Goal: Task Accomplishment & Management: Use online tool/utility

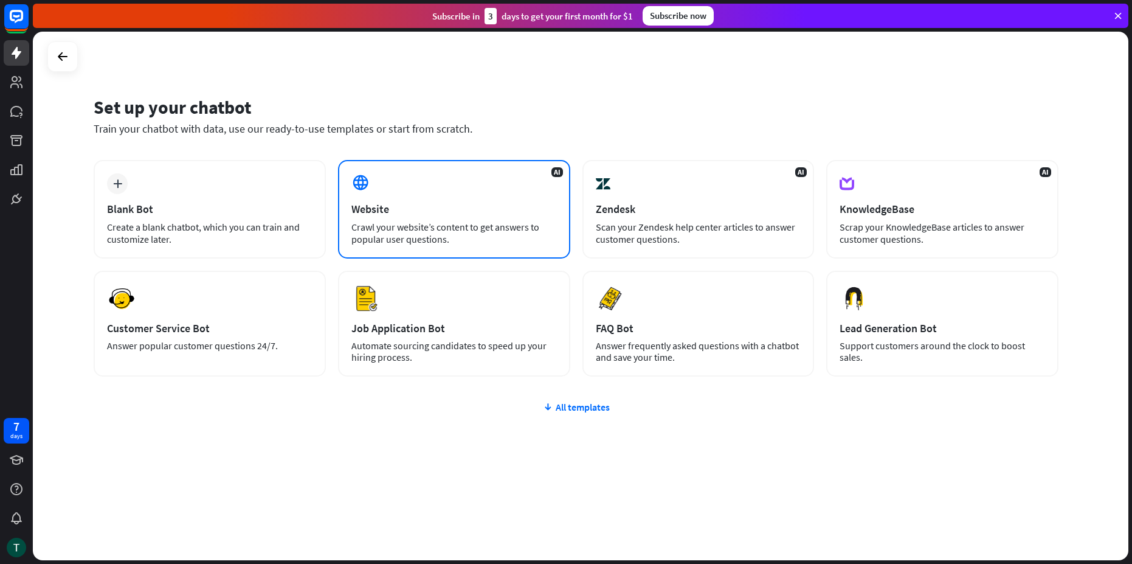
click at [430, 217] on div "AI Website Crawl your website’s content to get answers to popular user question…" at bounding box center [454, 209] width 232 height 99
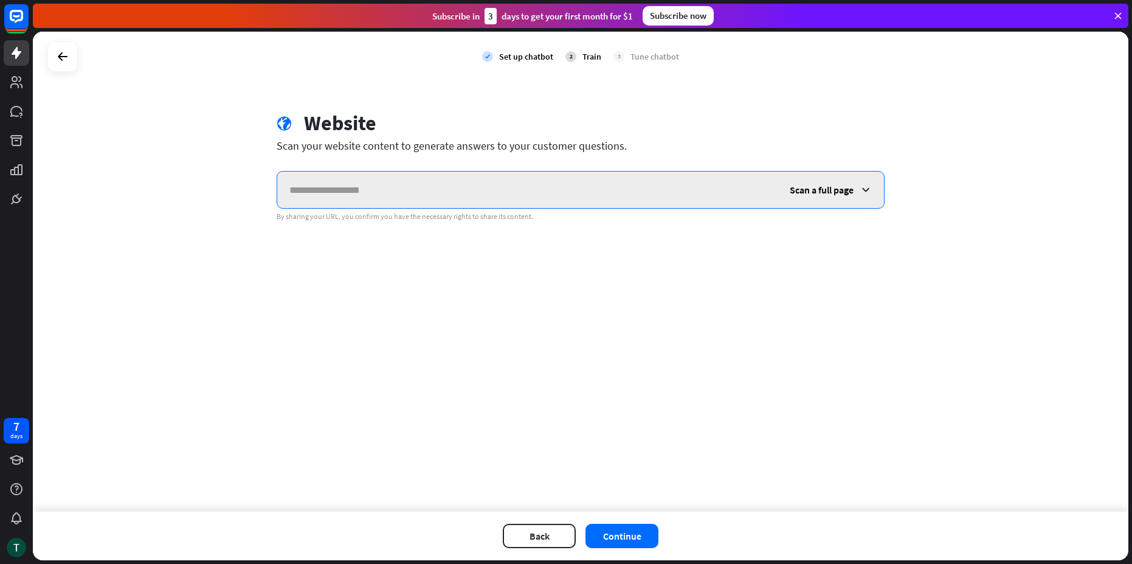
paste input "**********"
type input "**********"
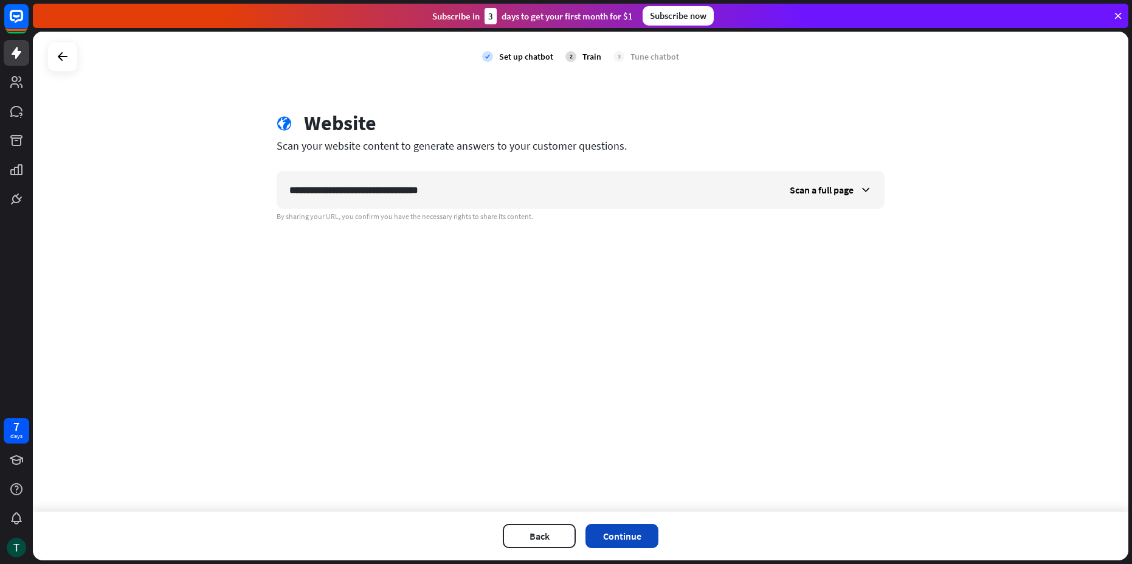
click at [618, 543] on button "Continue" at bounding box center [622, 536] width 73 height 24
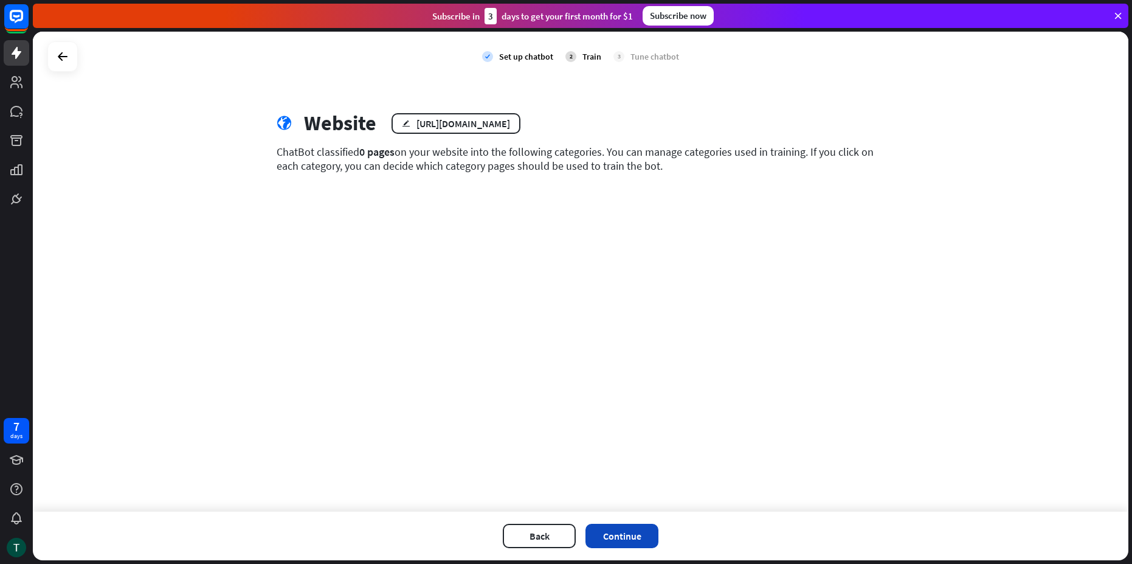
click at [617, 547] on button "Continue" at bounding box center [622, 536] width 73 height 24
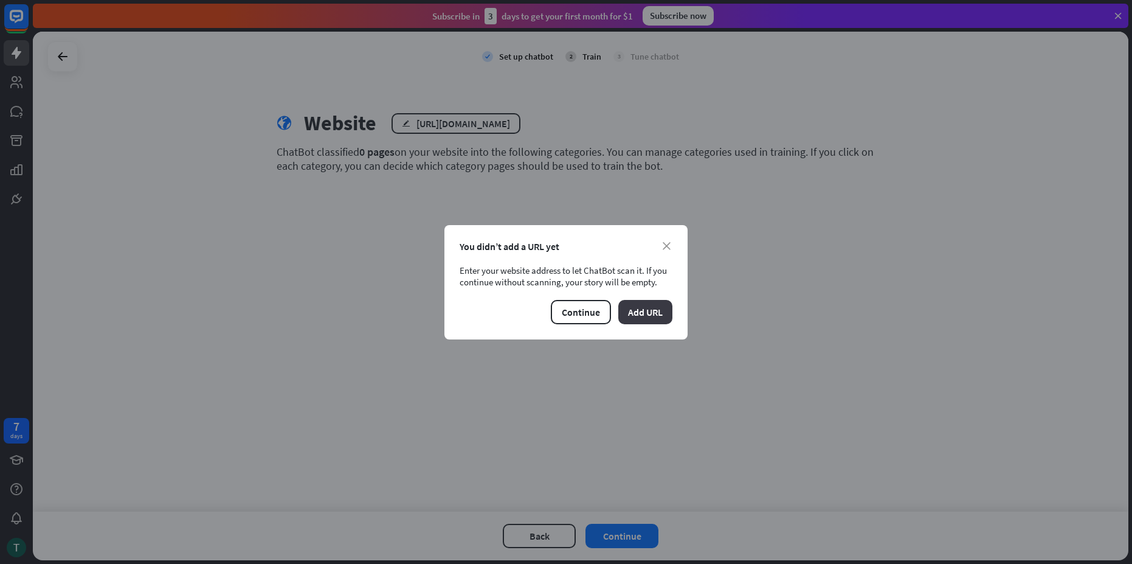
click at [649, 311] on button "Add URL" at bounding box center [645, 312] width 54 height 24
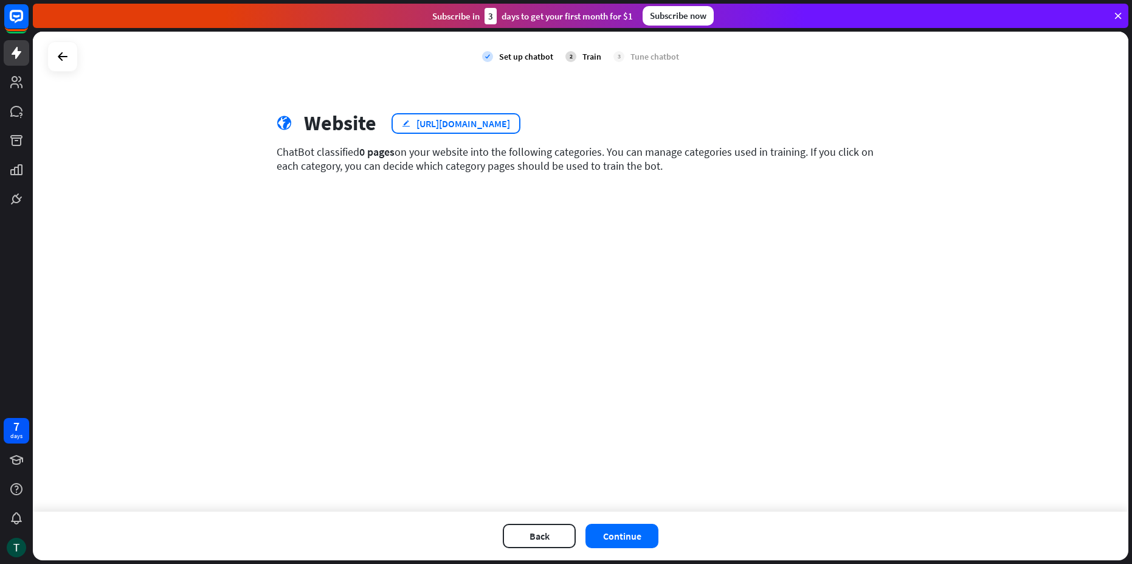
click at [466, 118] on div "[URL][DOMAIN_NAME]" at bounding box center [464, 123] width 94 height 12
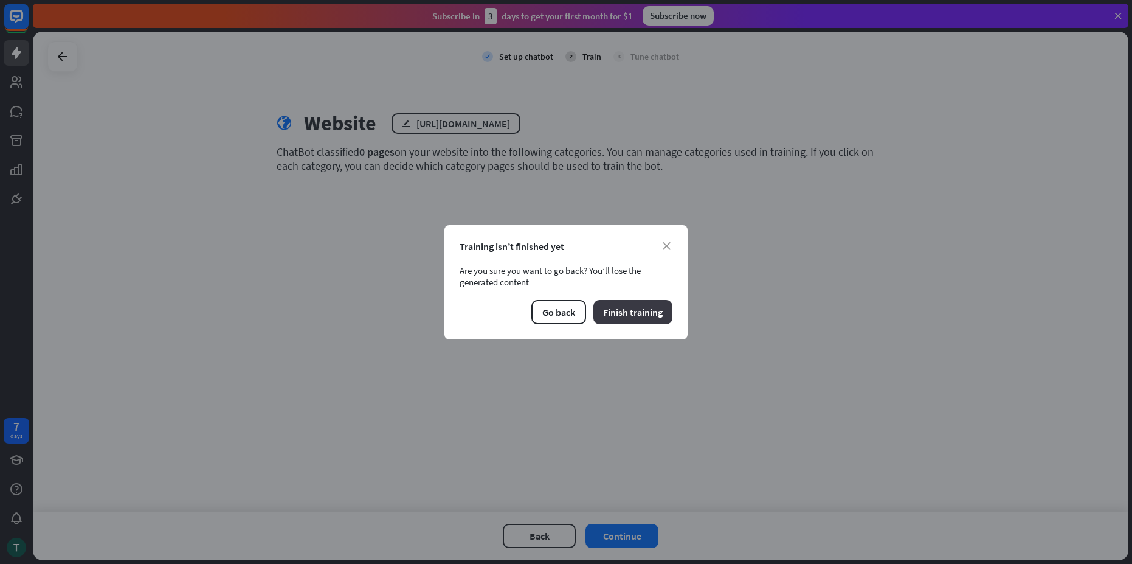
drag, startPoint x: 561, startPoint y: 316, endPoint x: 624, endPoint y: 318, distance: 63.3
click at [624, 318] on div "Go back Finish training" at bounding box center [566, 312] width 213 height 24
click at [624, 316] on button "Finish training" at bounding box center [632, 312] width 79 height 24
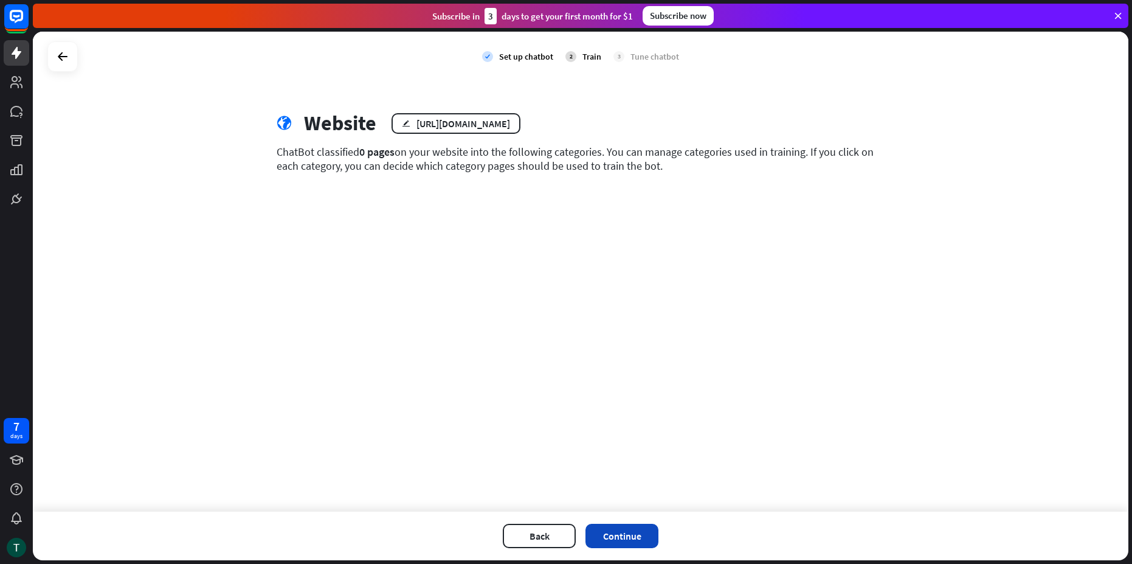
click at [600, 536] on button "Continue" at bounding box center [622, 536] width 73 height 24
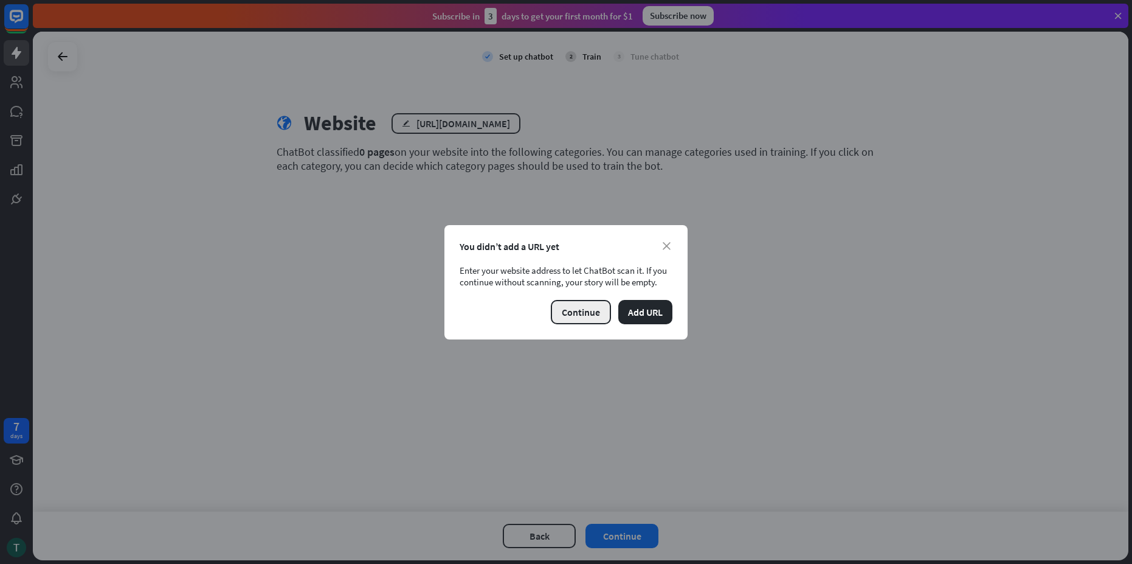
click at [586, 312] on button "Continue" at bounding box center [581, 312] width 60 height 24
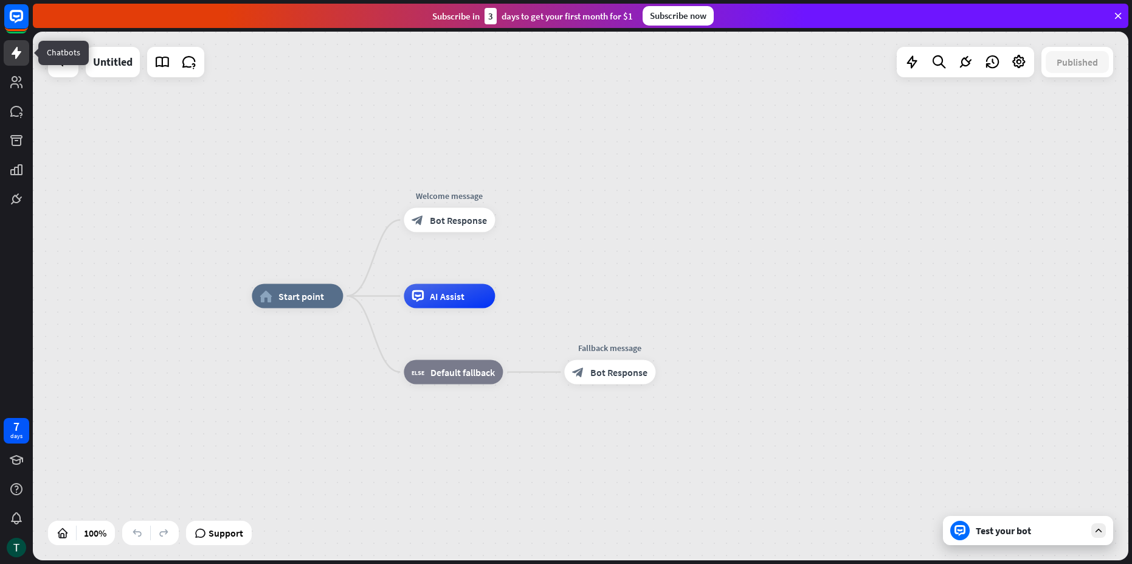
click at [24, 59] on link at bounding box center [17, 53] width 26 height 26
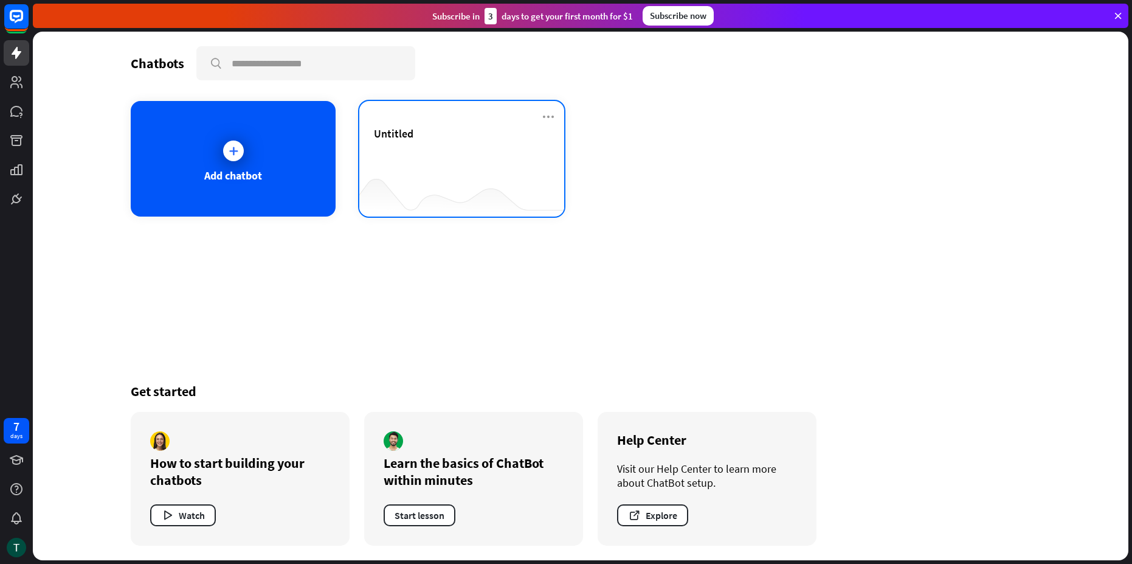
click at [411, 163] on div "Untitled" at bounding box center [462, 147] width 176 height 43
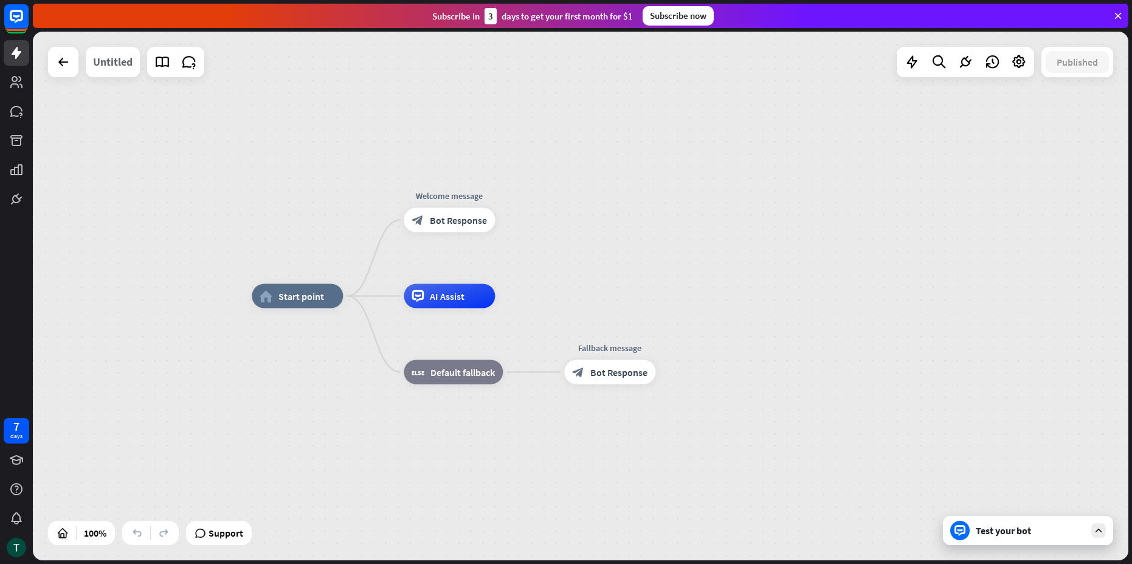
click at [116, 67] on div "Untitled" at bounding box center [113, 62] width 40 height 30
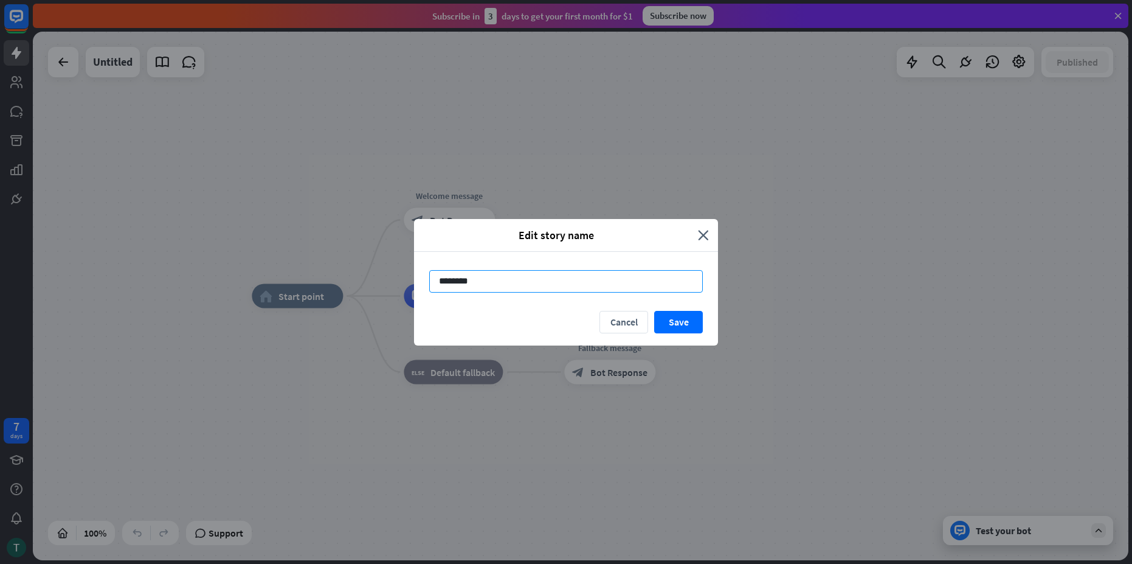
click at [474, 282] on input "********" at bounding box center [566, 281] width 274 height 22
type input "*******"
click at [675, 322] on button "Save" at bounding box center [678, 322] width 49 height 22
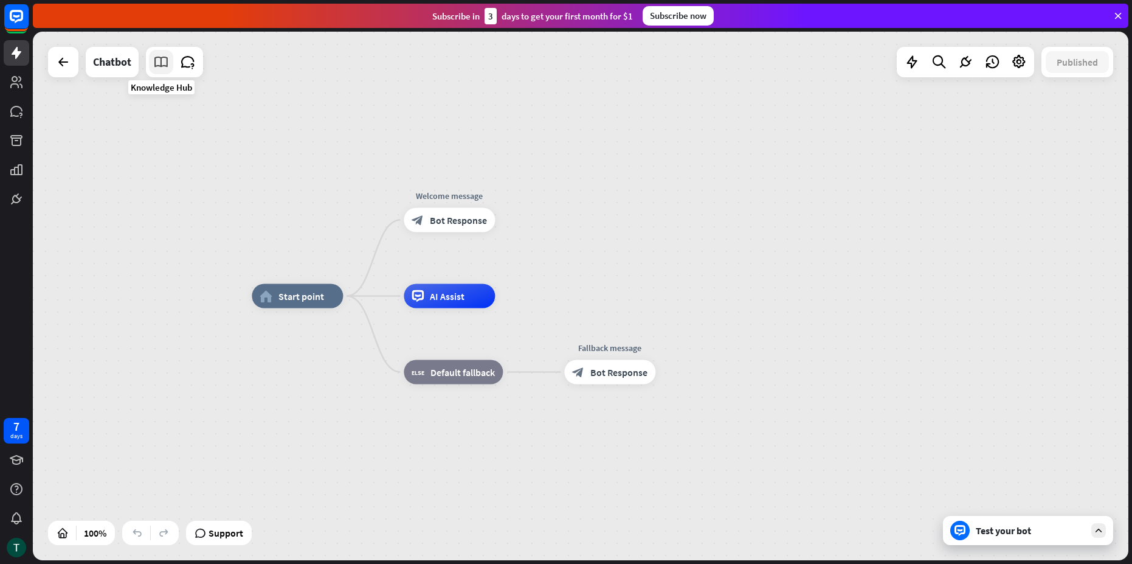
click at [162, 62] on icon at bounding box center [161, 62] width 16 height 16
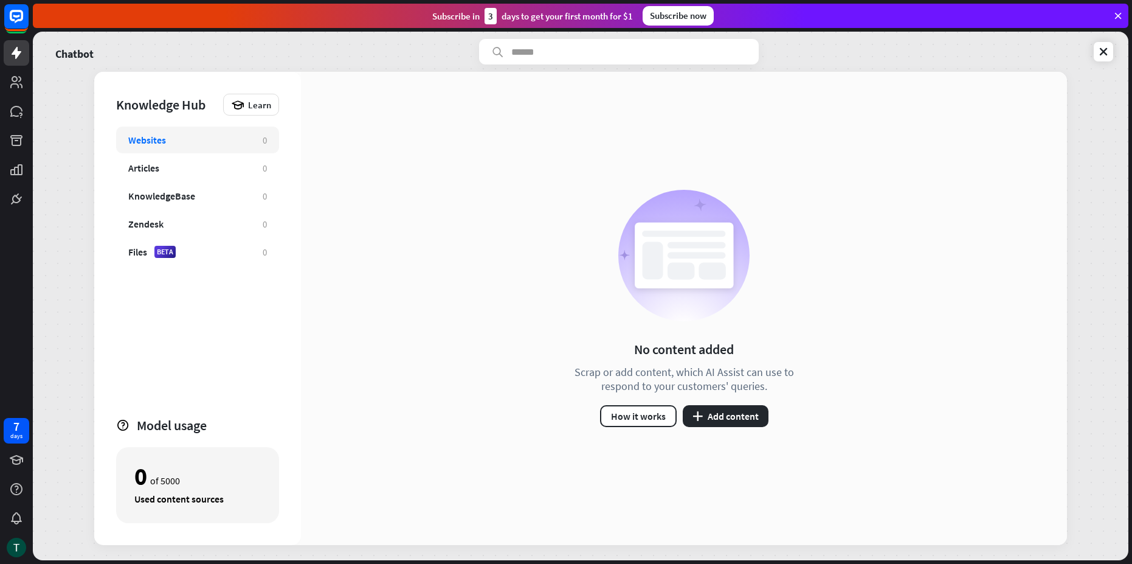
click at [750, 429] on div "No content added Scrap or add content, which AI Assist can use to respond to yo…" at bounding box center [684, 308] width 766 height 473
click at [187, 196] on div "KnowledgeBase" at bounding box center [161, 196] width 67 height 12
click at [711, 413] on button "plus Add content" at bounding box center [726, 416] width 86 height 22
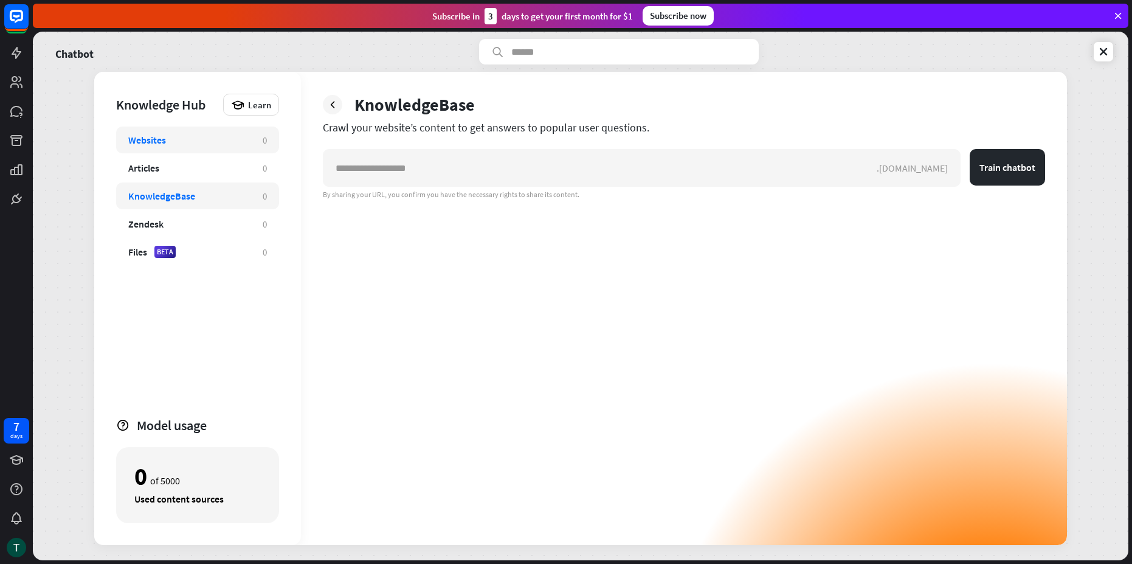
click at [184, 137] on div "Websites" at bounding box center [189, 140] width 122 height 12
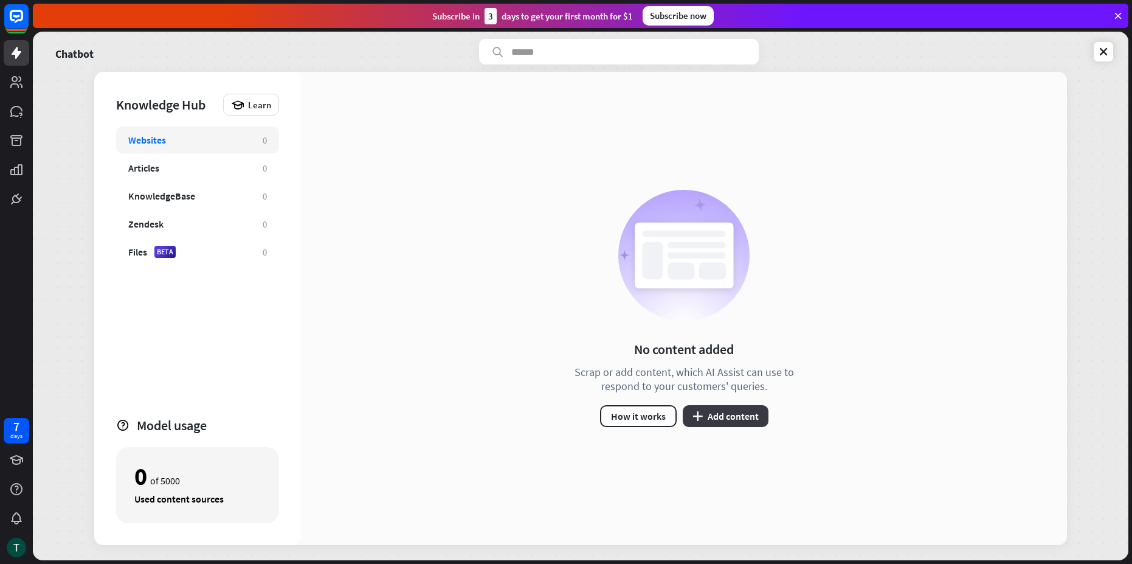
click at [736, 412] on button "plus Add content" at bounding box center [726, 416] width 86 height 22
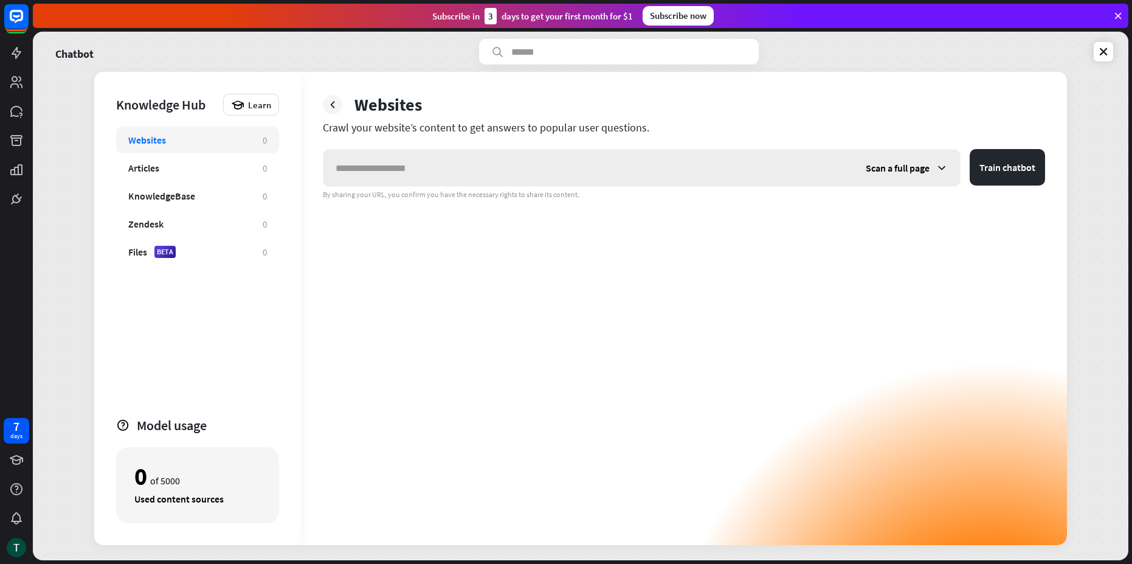
click at [910, 178] on div "Scan a full page" at bounding box center [907, 168] width 106 height 36
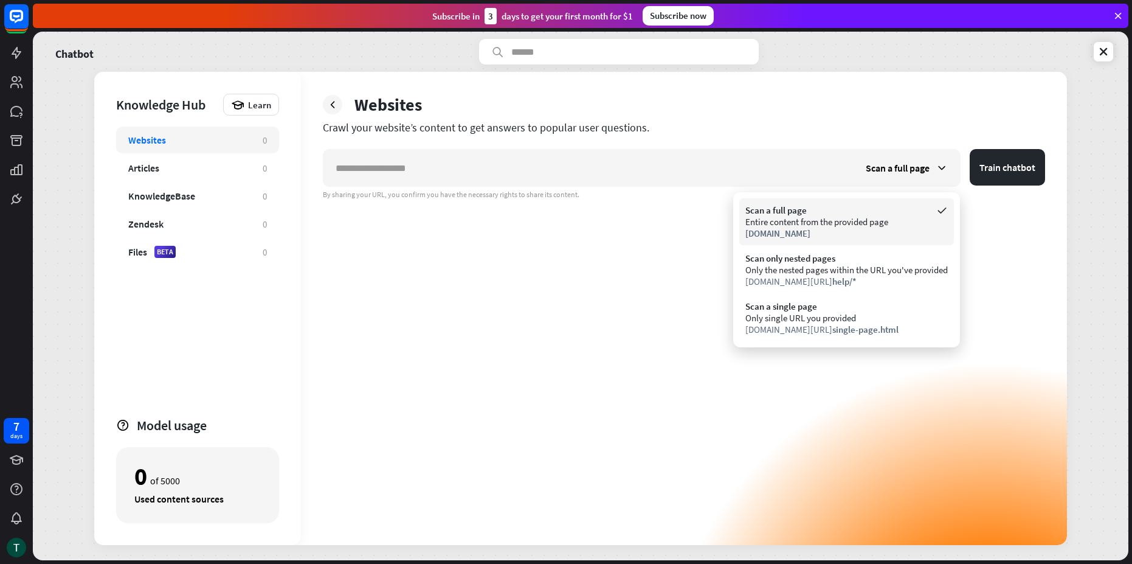
click at [765, 233] on span "[DOMAIN_NAME]" at bounding box center [777, 233] width 65 height 12
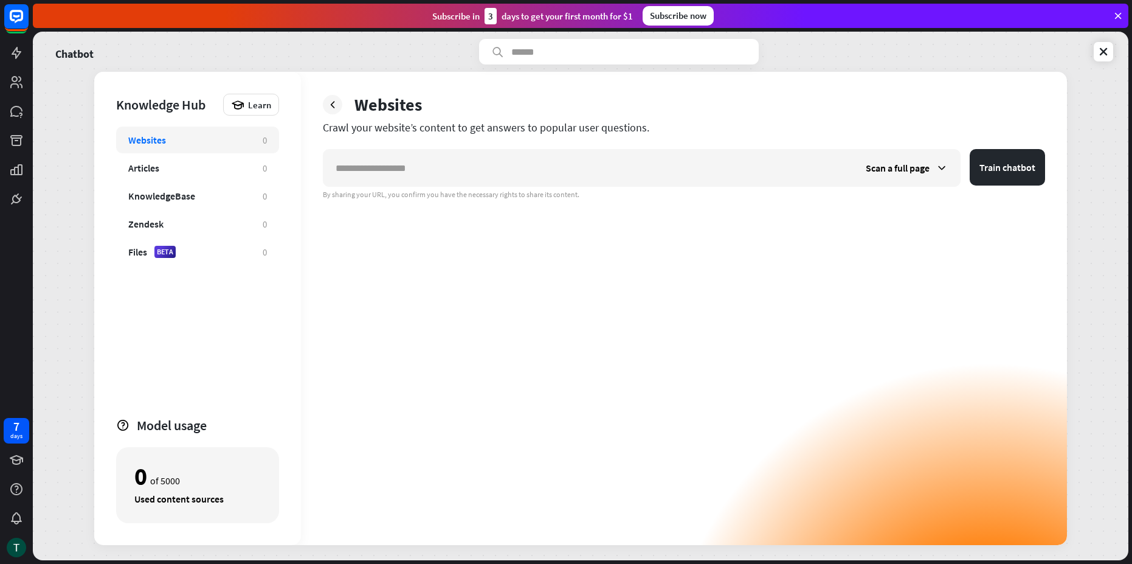
click at [541, 240] on div "Scan a full page Train chatbot By sharing your URL, you confirm you have the ne…" at bounding box center [684, 347] width 722 height 396
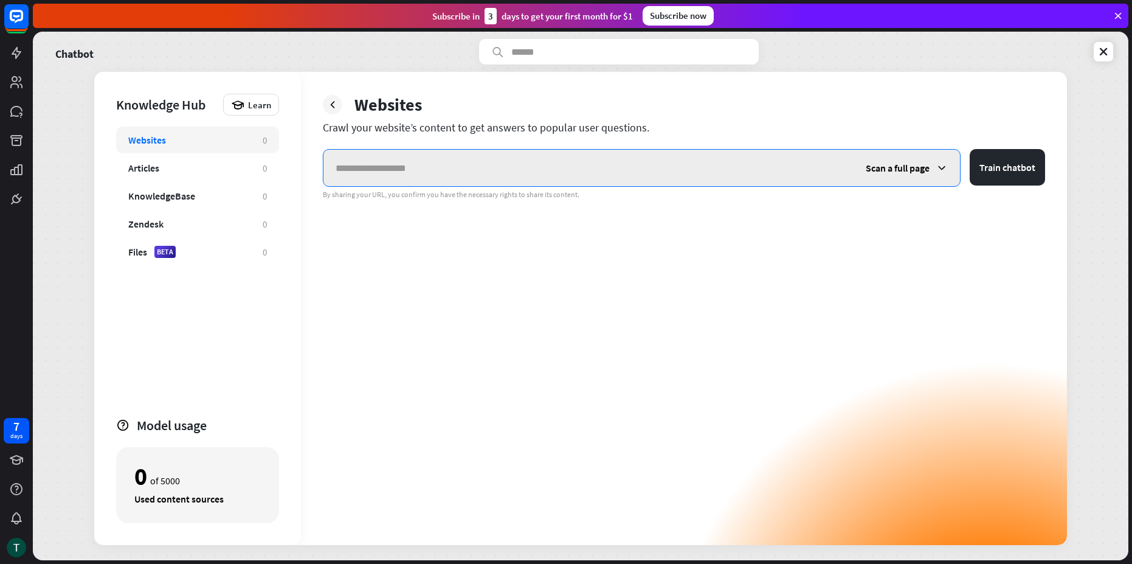
click at [486, 160] on input "text" at bounding box center [588, 168] width 530 height 36
type input "**********"
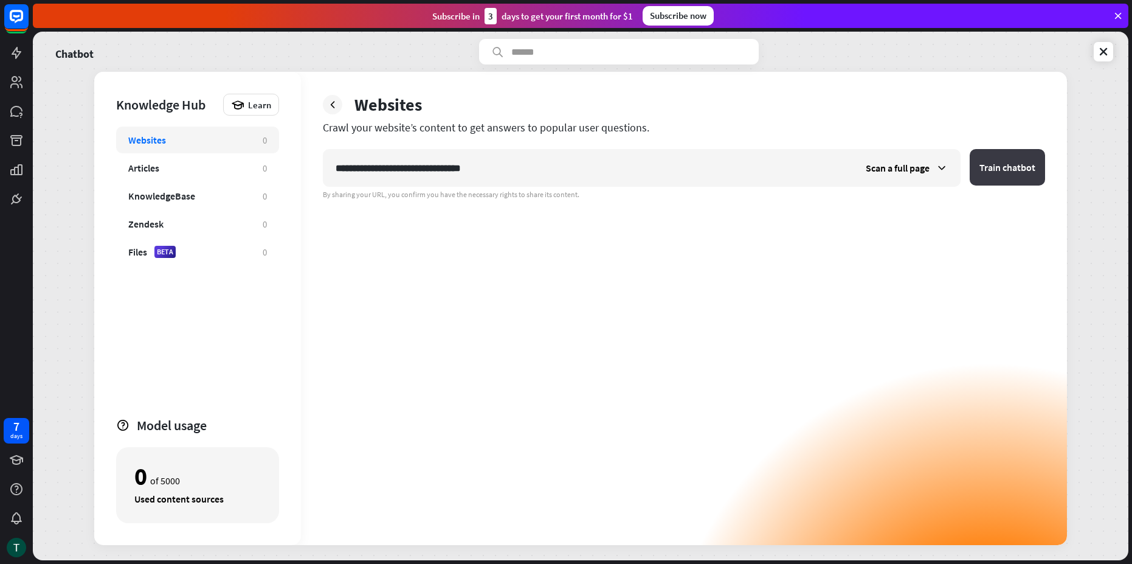
click at [981, 169] on button "Train chatbot" at bounding box center [1007, 167] width 75 height 36
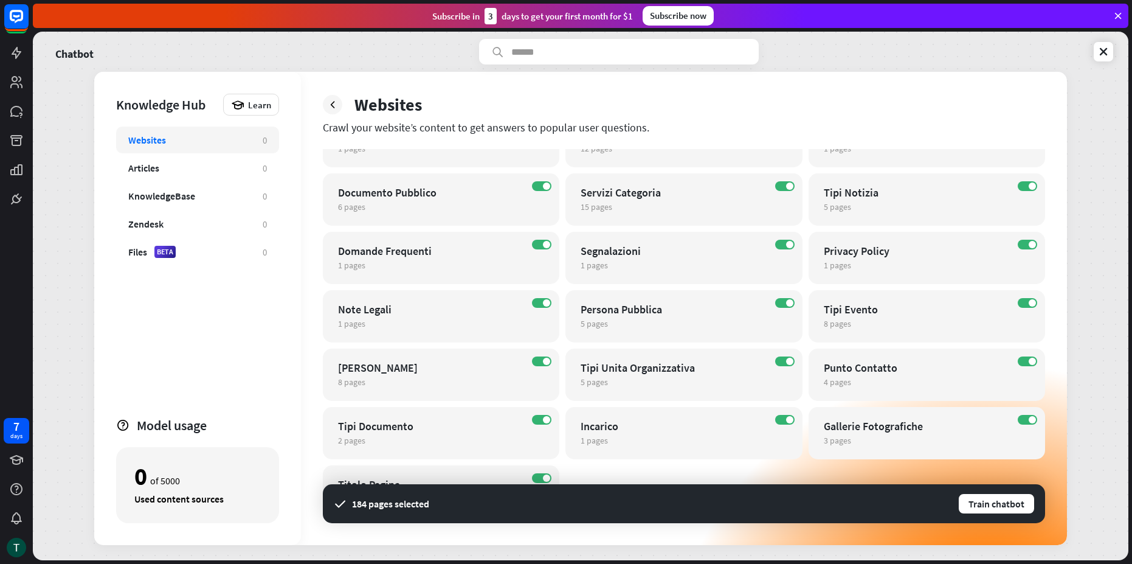
scroll to position [190, 0]
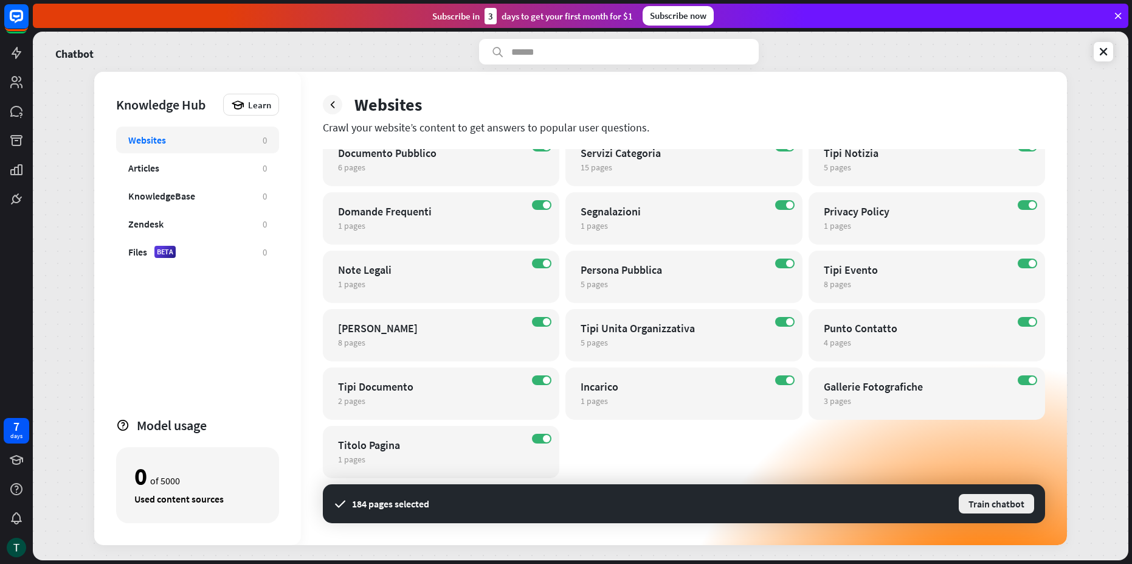
click at [998, 508] on button "Train chatbot" at bounding box center [997, 504] width 78 height 22
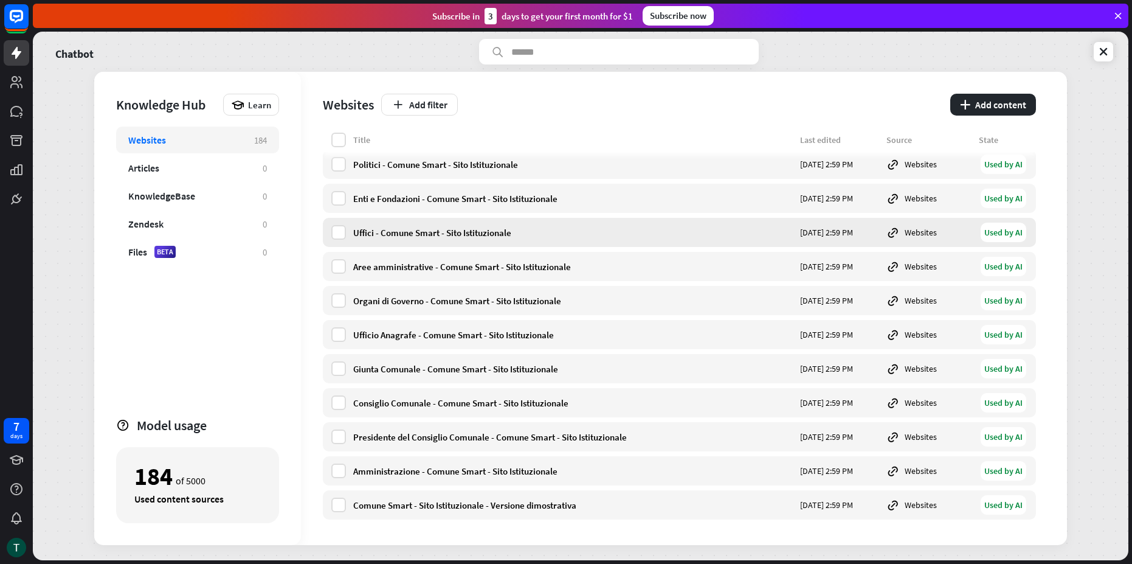
scroll to position [5899, 0]
click at [244, 100] on icon at bounding box center [237, 104] width 13 height 13
click at [285, 94] on div "Knowledge Hub Learn Websites 184 Articles 0 KnowledgeBase 0 Zendesk 0 Files BET…" at bounding box center [197, 308] width 207 height 473
click at [337, 136] on label at bounding box center [338, 140] width 15 height 15
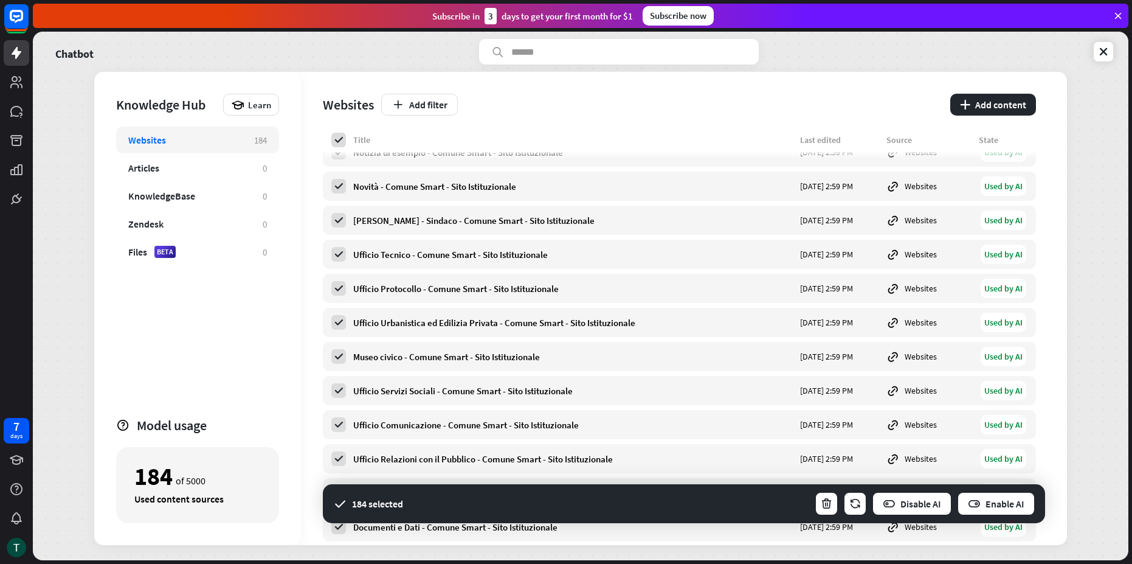
scroll to position [5461, 0]
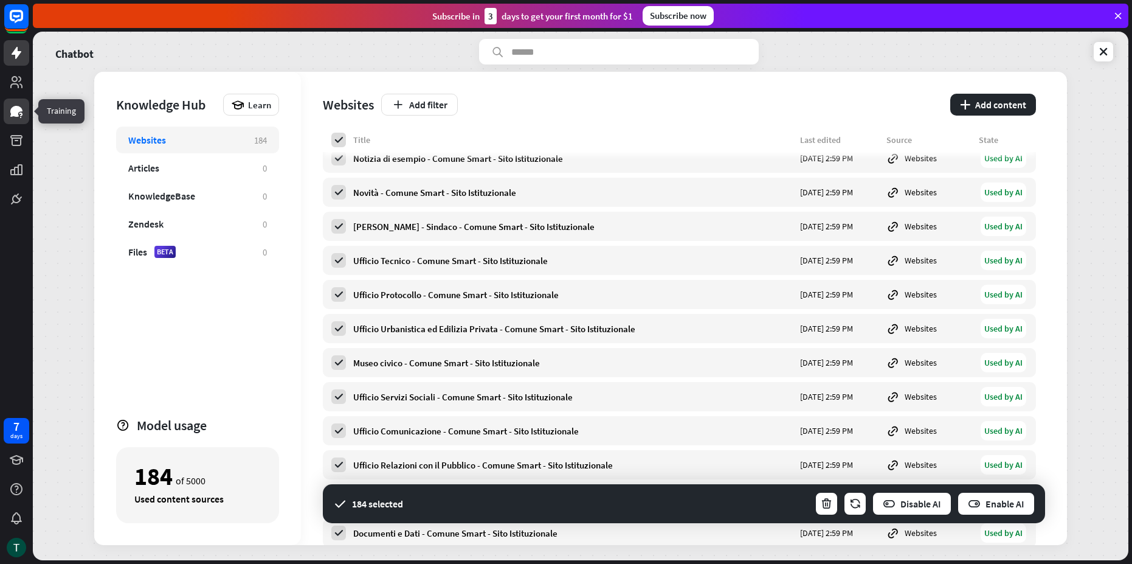
click at [10, 109] on icon at bounding box center [16, 111] width 15 height 15
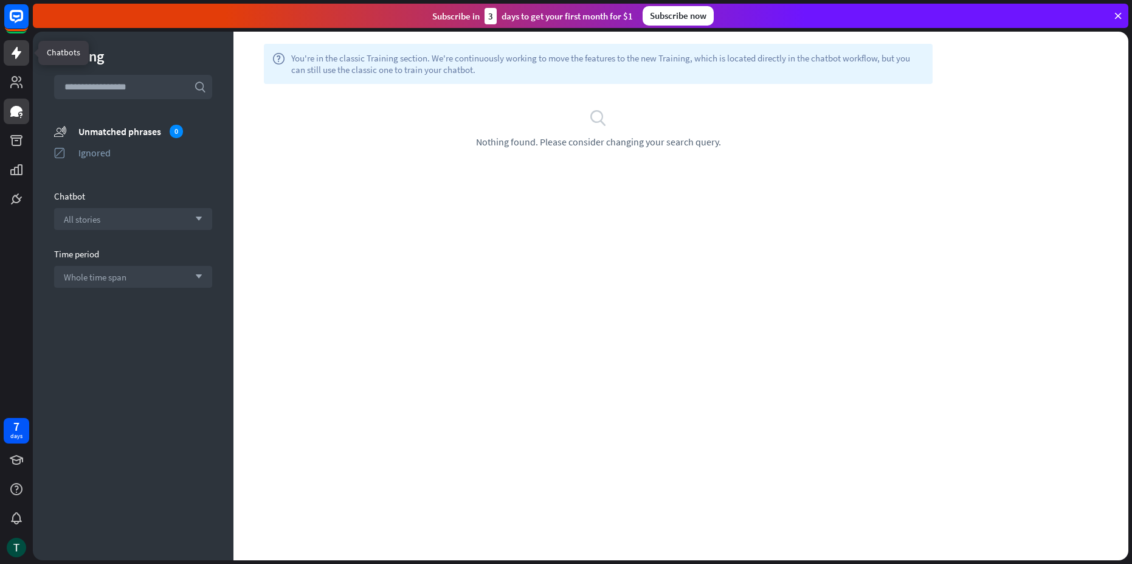
click at [17, 55] on icon at bounding box center [17, 53] width 10 height 12
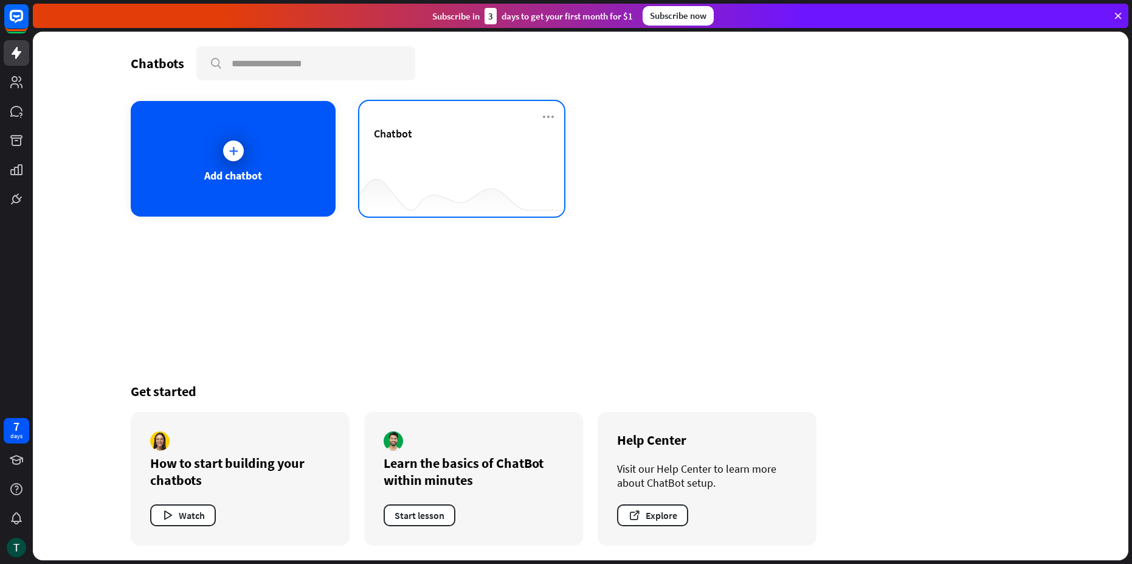
click at [428, 170] on div at bounding box center [461, 192] width 205 height 47
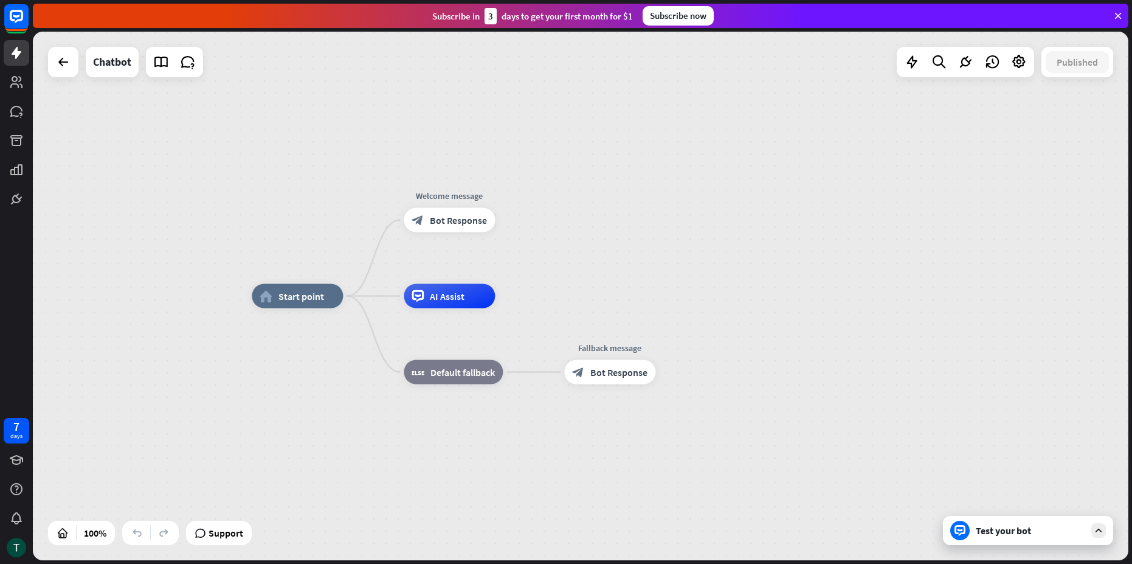
click at [998, 528] on div "Test your bot" at bounding box center [1030, 530] width 109 height 12
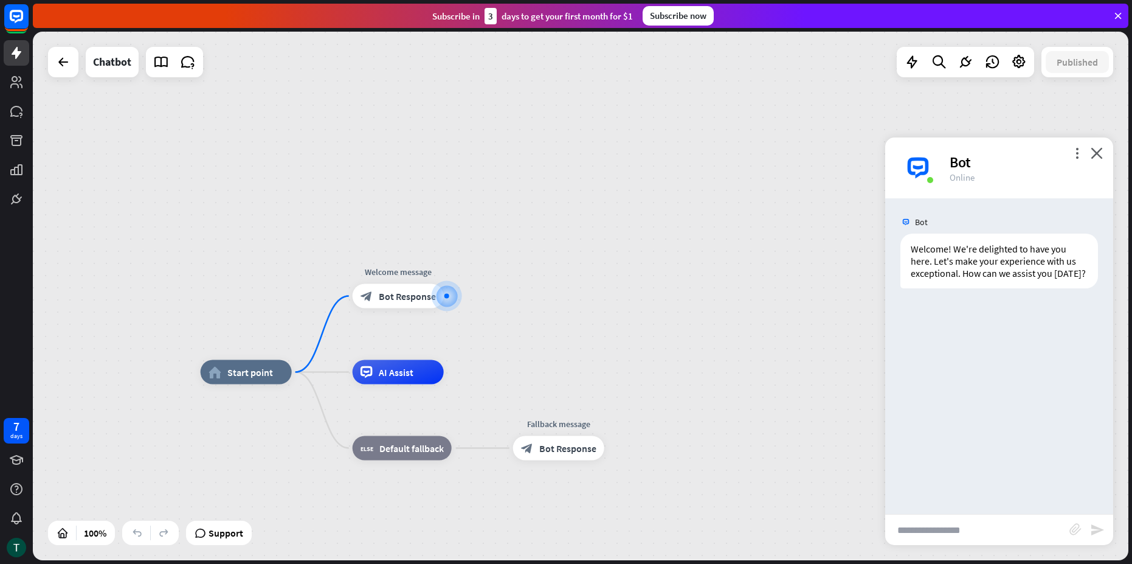
click at [961, 529] on input "text" at bounding box center [977, 529] width 184 height 30
type input "**********"
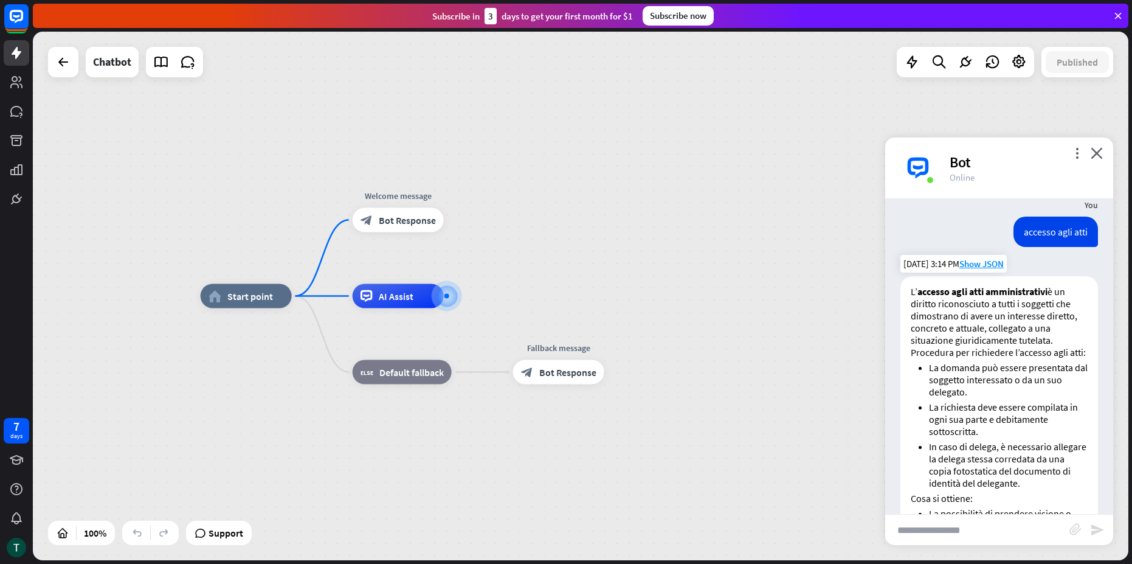
scroll to position [60, 0]
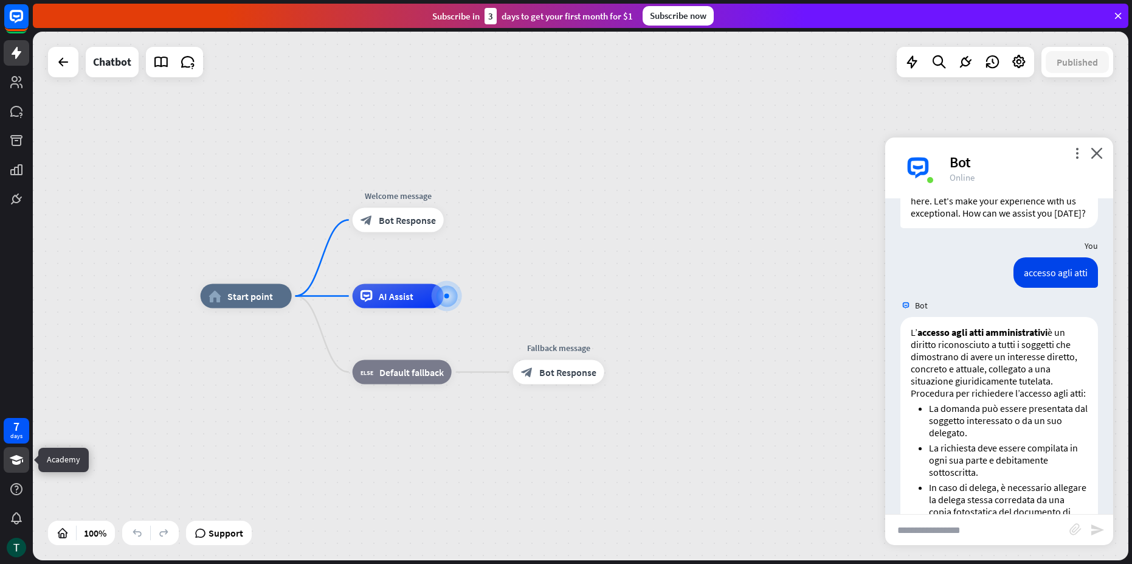
click at [17, 458] on icon at bounding box center [16, 460] width 13 height 10
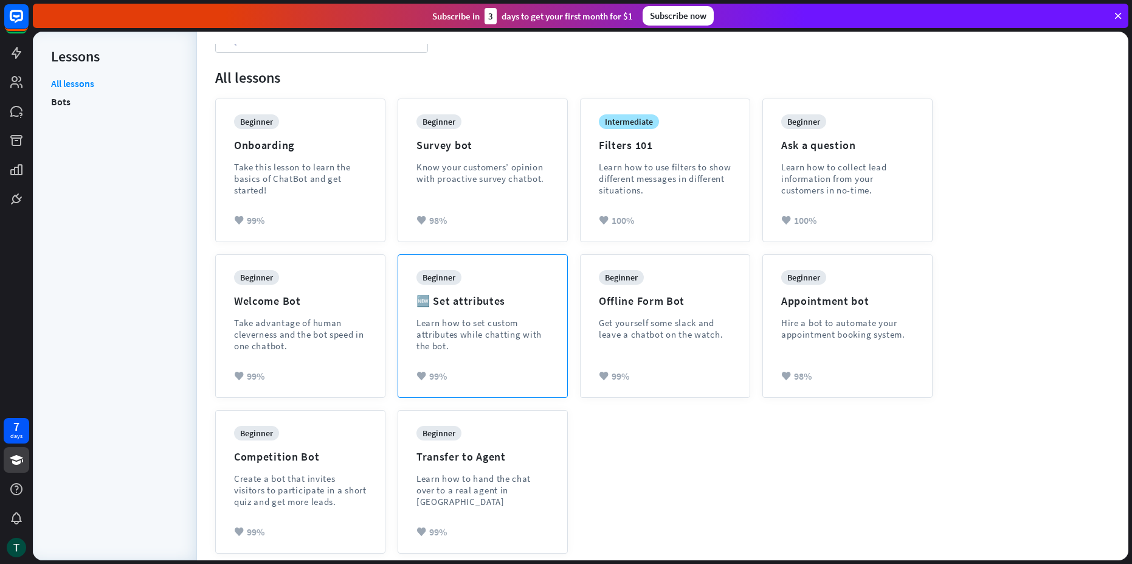
scroll to position [99, 0]
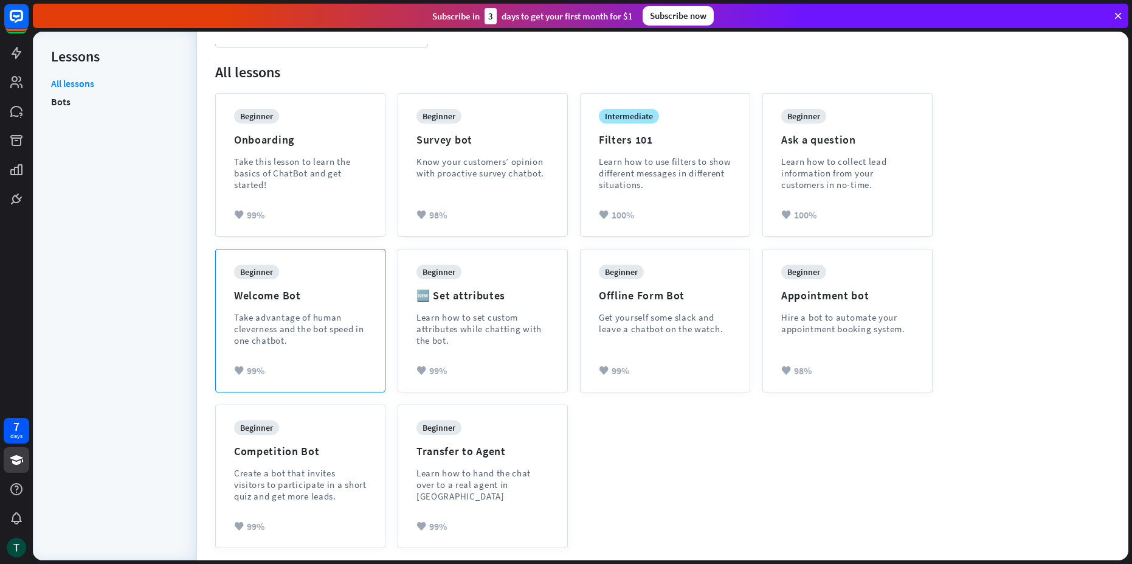
click at [331, 322] on div "Take advantage of human cleverness and the bot speed in one chatbot." at bounding box center [300, 328] width 133 height 35
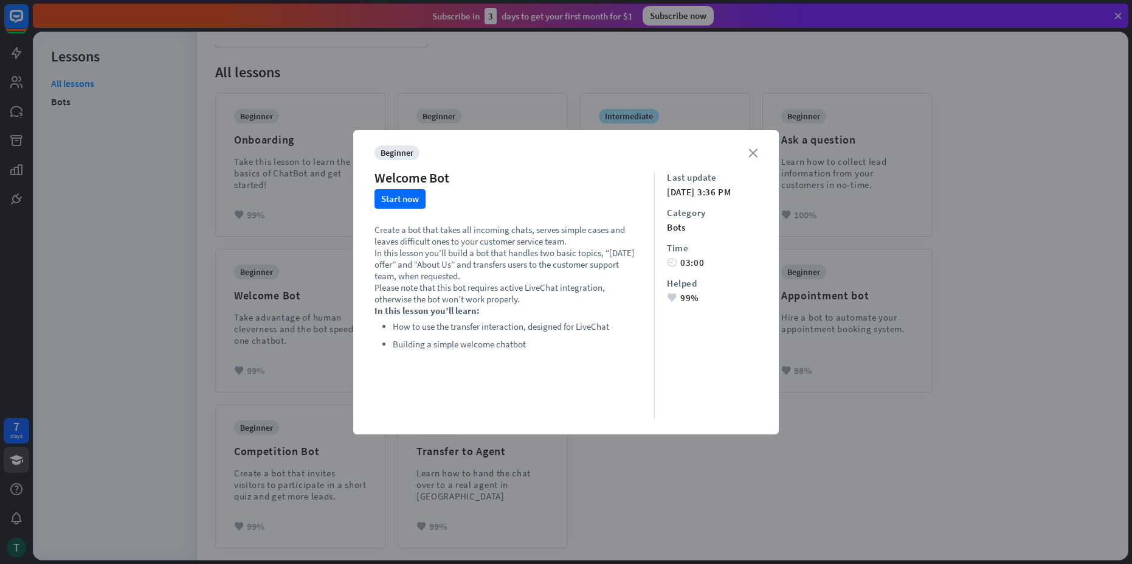
click at [756, 153] on icon "close" at bounding box center [753, 152] width 9 height 9
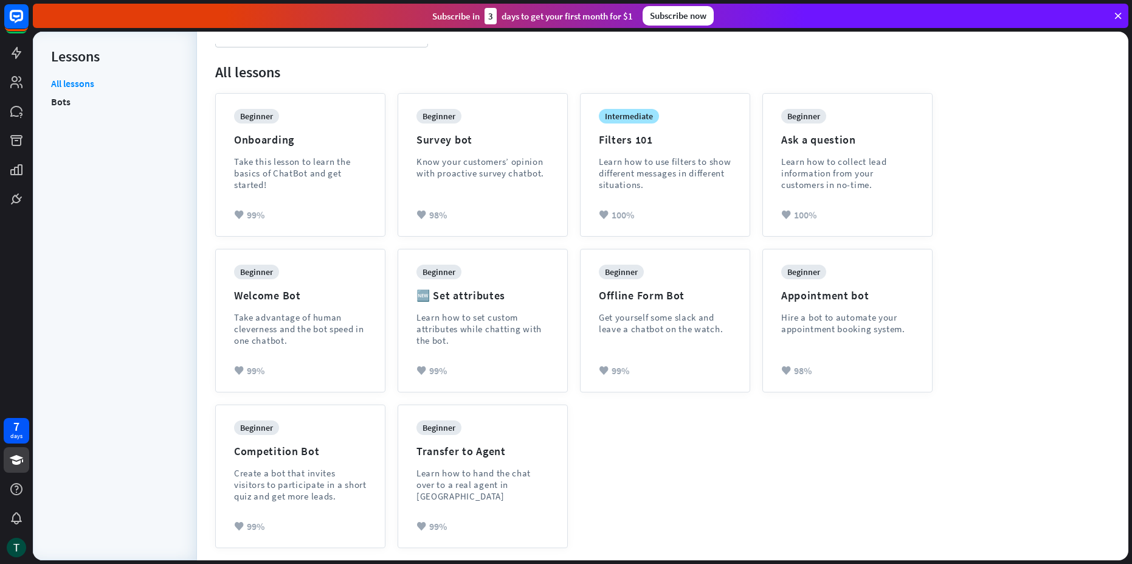
click at [71, 95] on li "Bots" at bounding box center [115, 101] width 128 height 18
click at [66, 100] on link "Bots" at bounding box center [60, 101] width 19 height 18
click at [71, 85] on link "All lessons" at bounding box center [72, 84] width 43 height 15
click at [342, 176] on div "Take this lesson to learn the basics of ChatBot and get started!" at bounding box center [300, 173] width 133 height 35
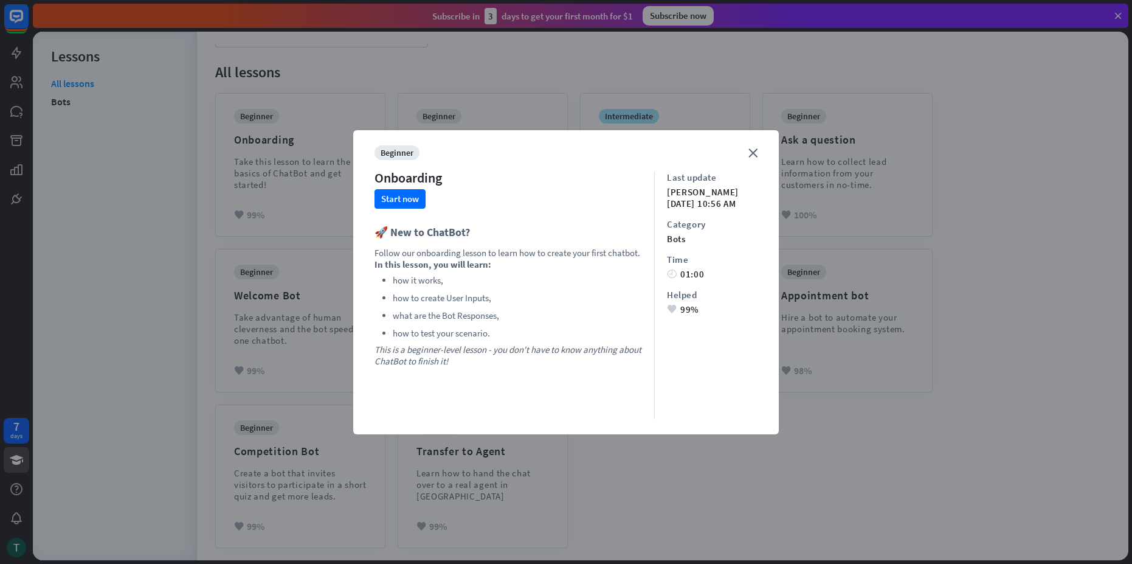
click at [760, 151] on div "close beginner Onboarding Start now 🚀 New to ChatBot? Follow our onboarding les…" at bounding box center [566, 282] width 426 height 304
click at [751, 156] on icon "close" at bounding box center [753, 152] width 9 height 9
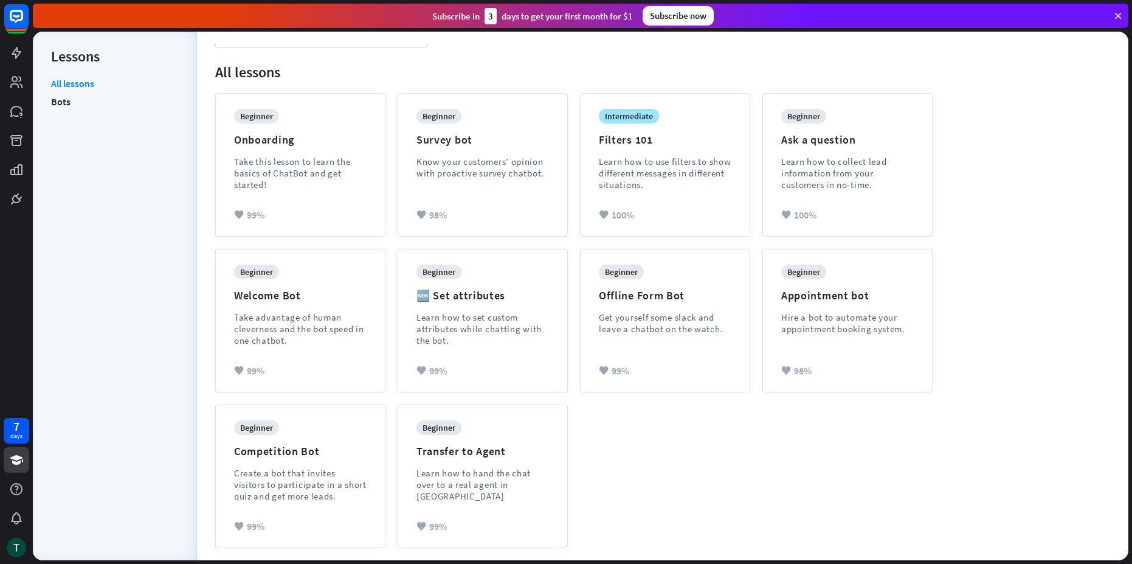
drag, startPoint x: 274, startPoint y: 9, endPoint x: 261, endPoint y: 35, distance: 28.3
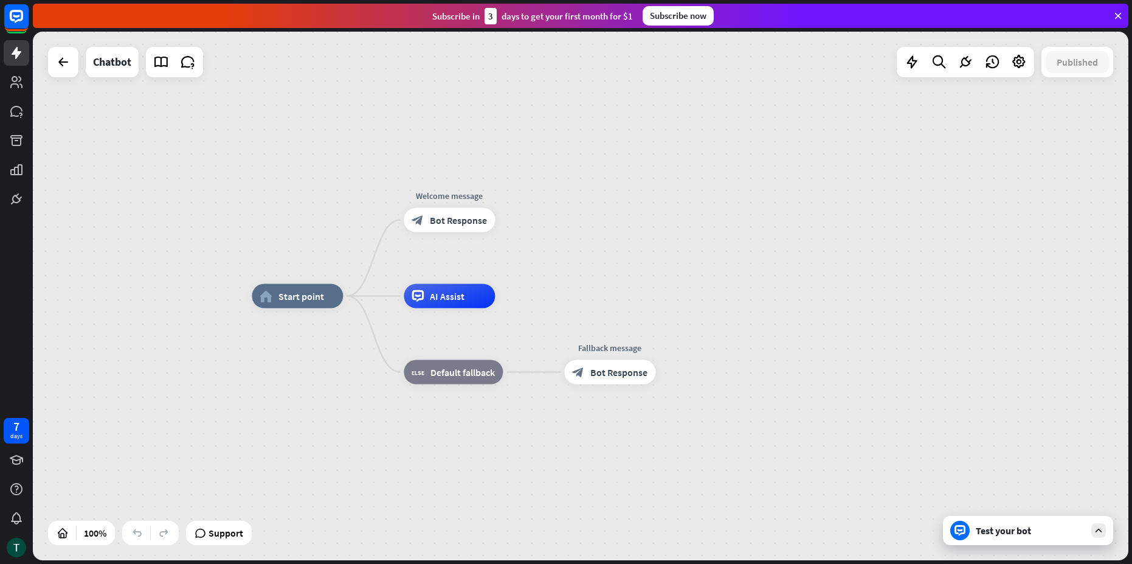
click at [995, 538] on div "Test your bot" at bounding box center [1028, 530] width 170 height 29
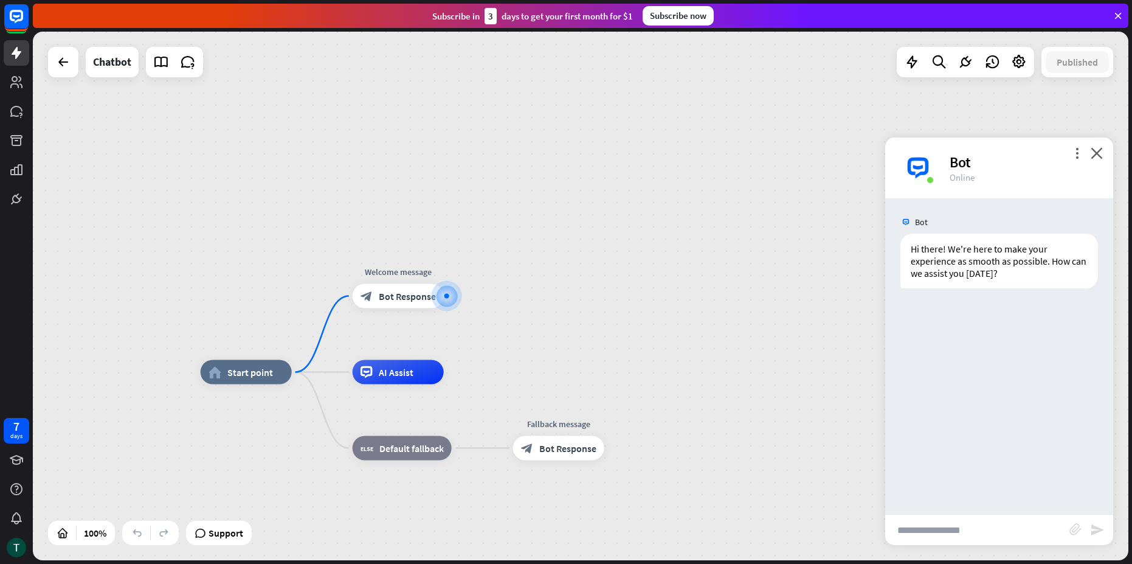
click at [955, 527] on input "text" at bounding box center [977, 529] width 184 height 30
type input "**********"
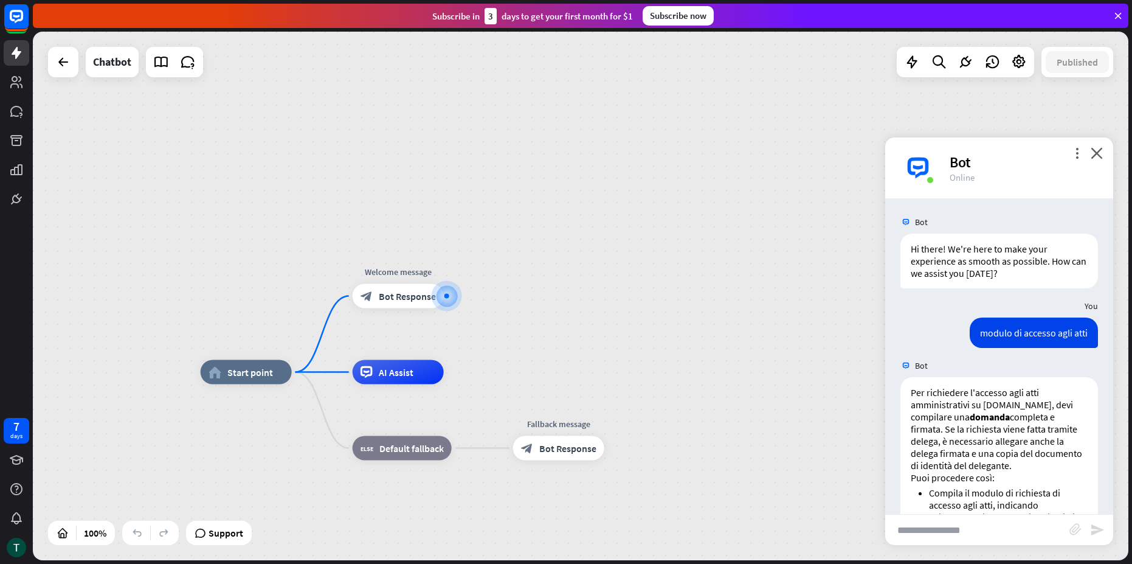
scroll to position [316, 0]
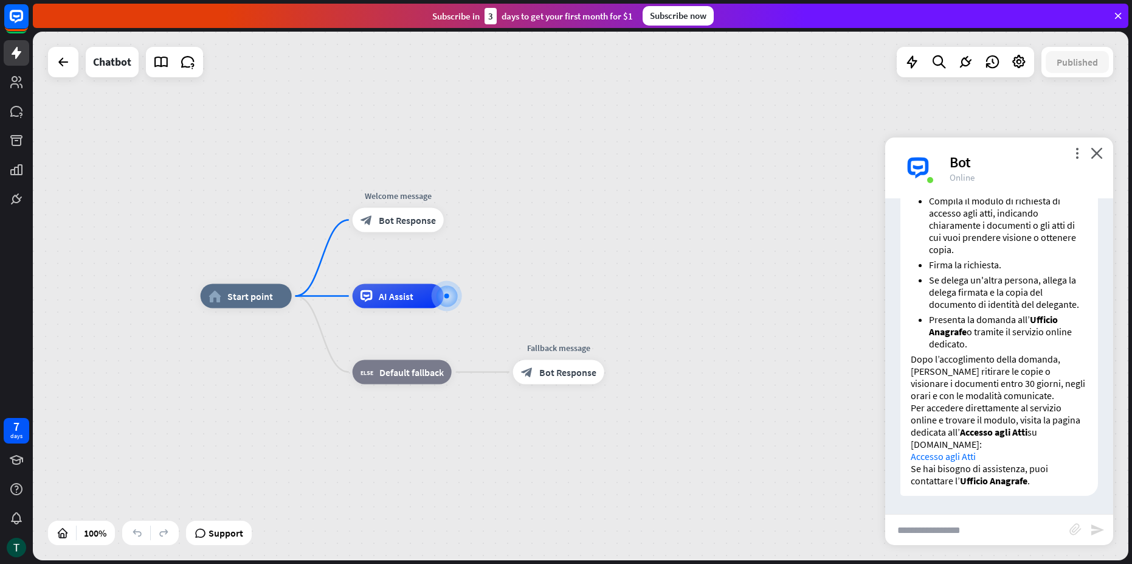
click at [968, 530] on input "text" at bounding box center [977, 529] width 184 height 30
type input "**********"
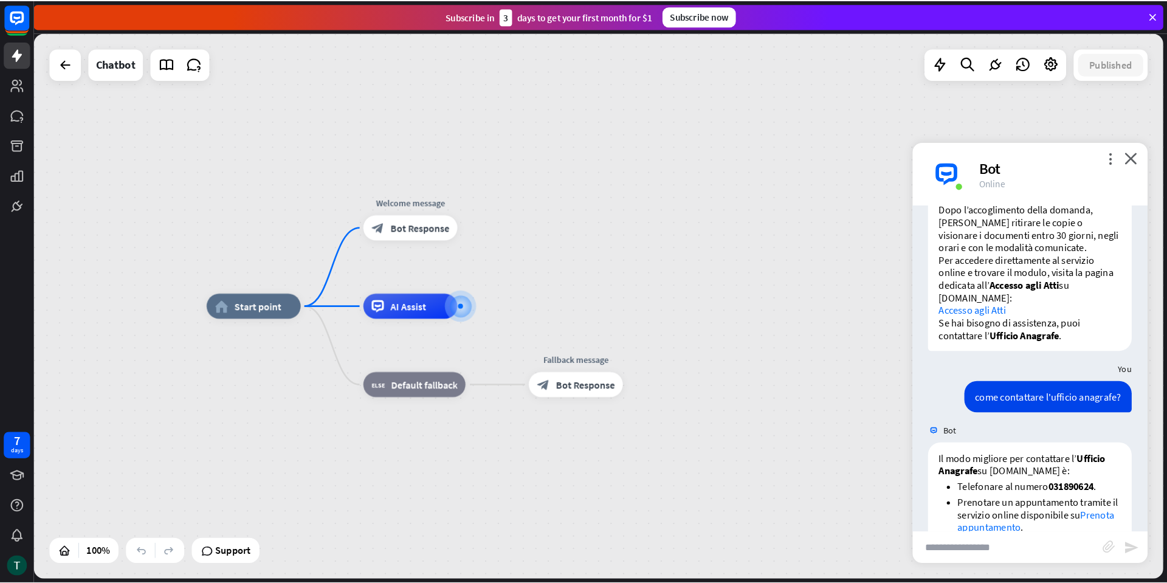
scroll to position [618, 0]
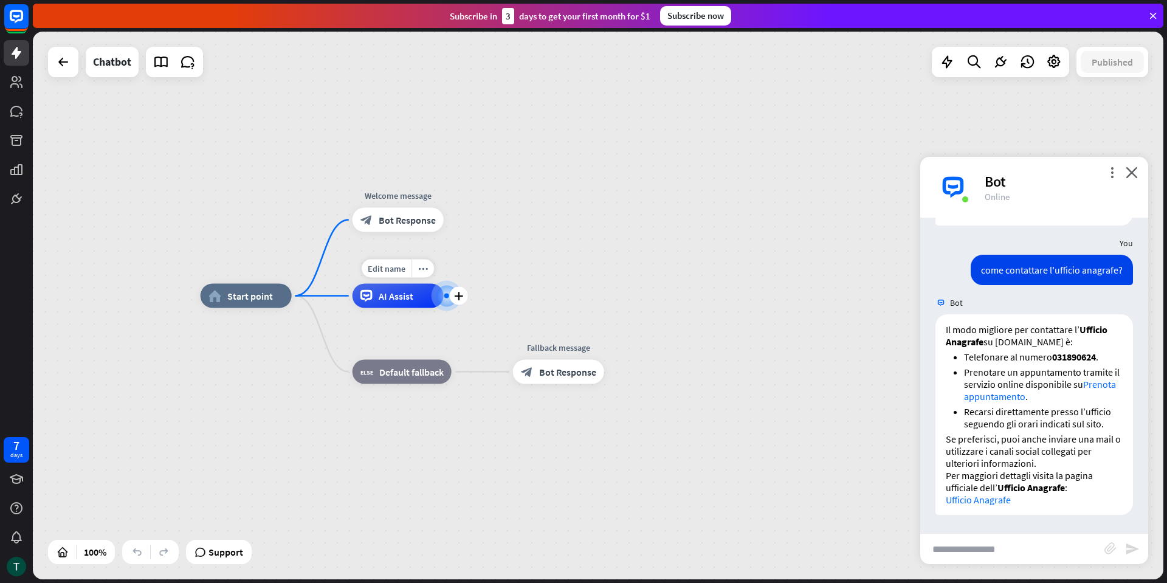
click at [380, 297] on span "AI Assist" at bounding box center [396, 296] width 35 height 12
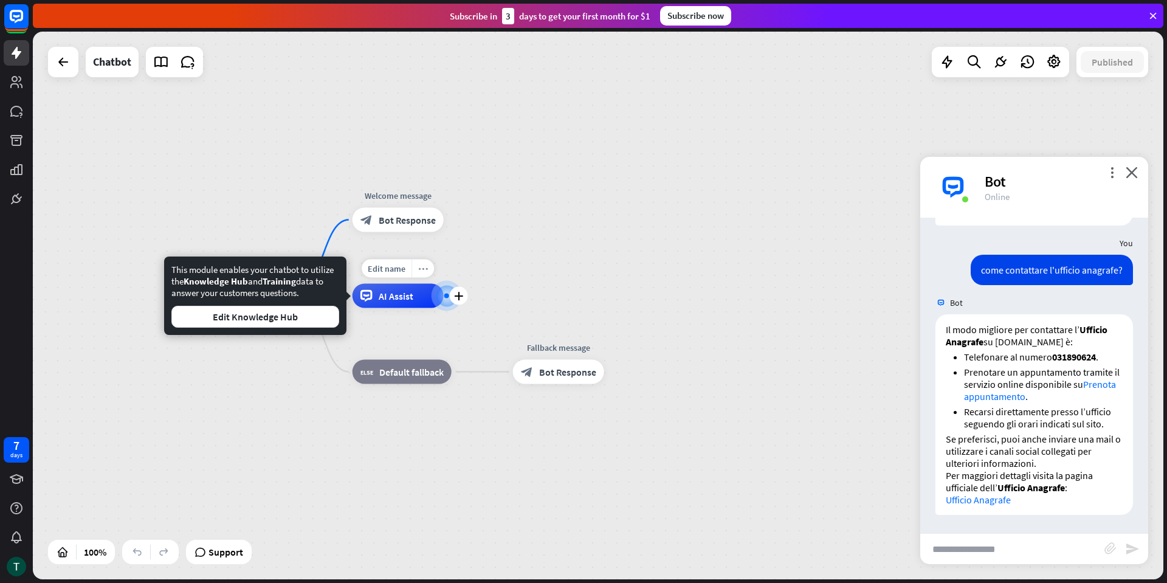
click at [428, 261] on div "more_horiz" at bounding box center [423, 269] width 22 height 18
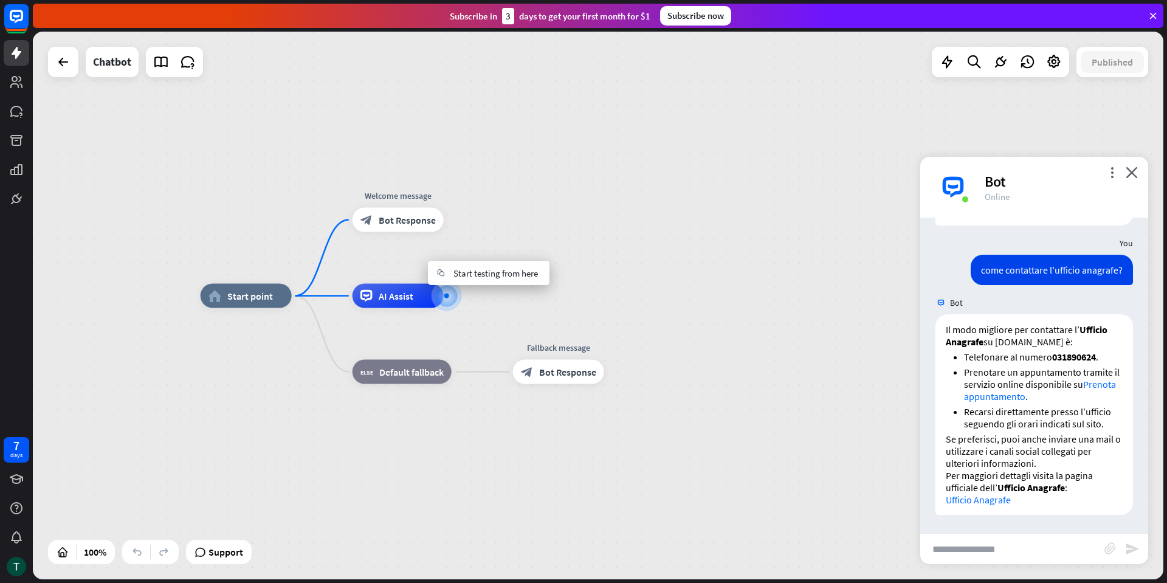
click at [502, 231] on div "home_2 Start point Edit name more_horiz Welcome message block_bot_response Bot …" at bounding box center [598, 306] width 1131 height 548
